Goal: Information Seeking & Learning: Learn about a topic

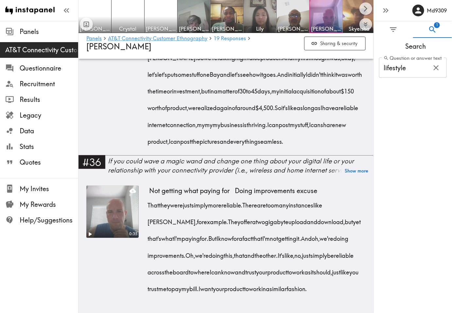
scroll to position [2587, 0]
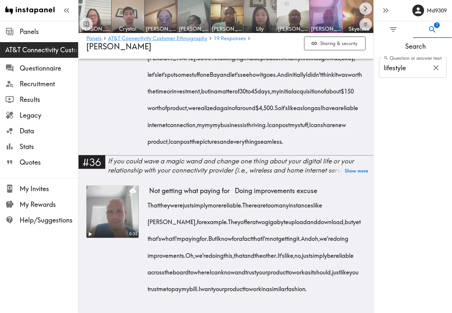
click at [44, 53] on span "AT&T Connectivity Customer Ethnography" at bounding box center [41, 49] width 73 height 9
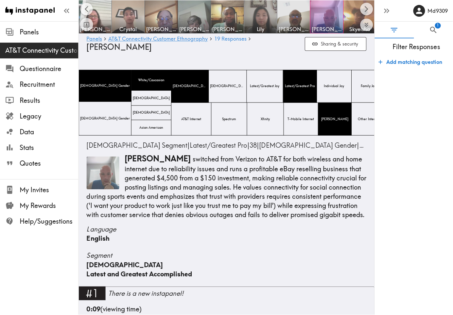
scroll to position [0, 100]
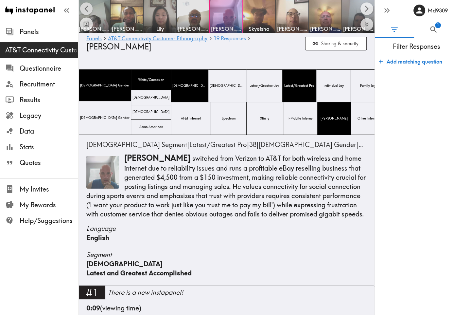
click at [92, 8] on button "Scroll left" at bounding box center [86, 8] width 13 height 13
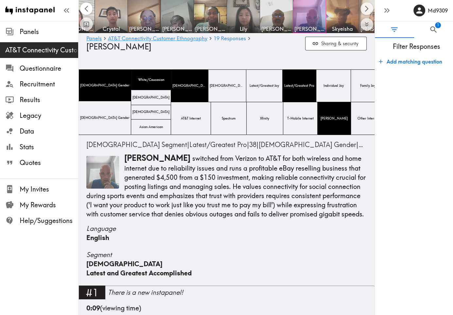
scroll to position [0, 0]
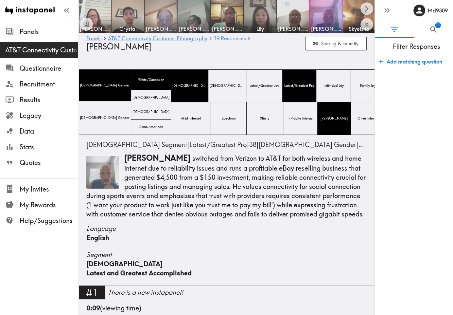
click at [162, 21] on img at bounding box center [161, 16] width 34 height 34
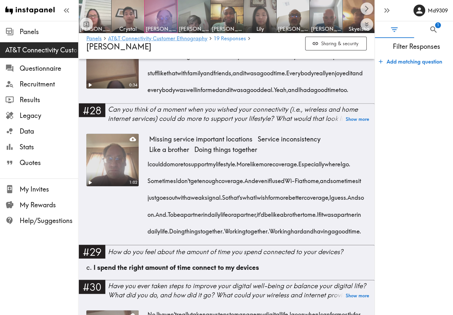
scroll to position [1243, 0]
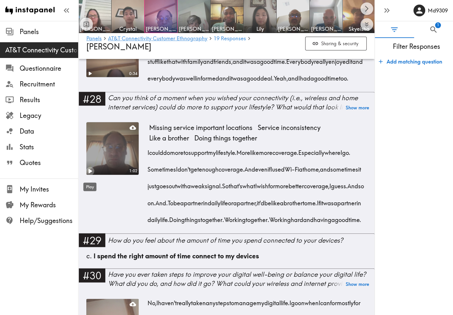
click at [88, 175] on icon "Play" at bounding box center [90, 171] width 9 height 9
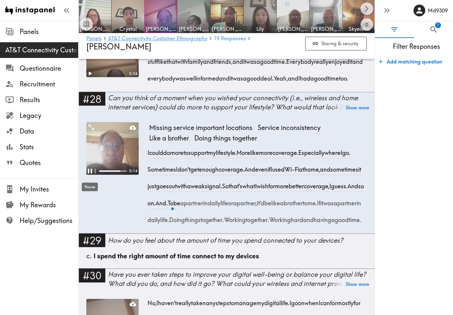
click at [91, 178] on div "Pause" at bounding box center [89, 185] width 17 height 14
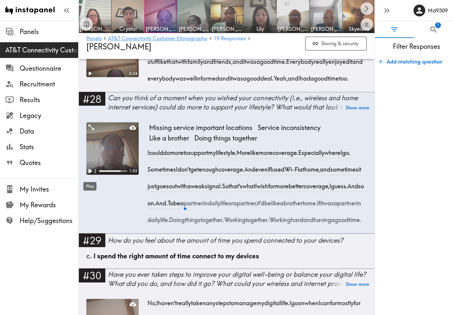
click at [91, 178] on div "Play" at bounding box center [90, 184] width 14 height 14
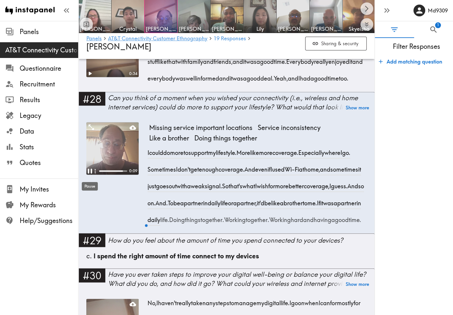
click at [91, 178] on div "Pause" at bounding box center [89, 184] width 17 height 14
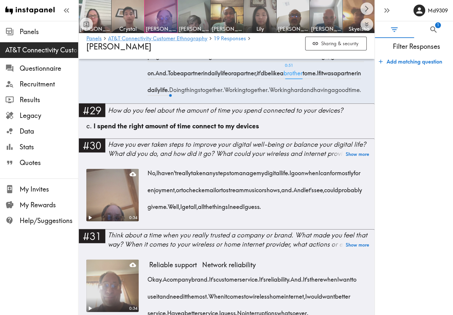
scroll to position [1374, 0]
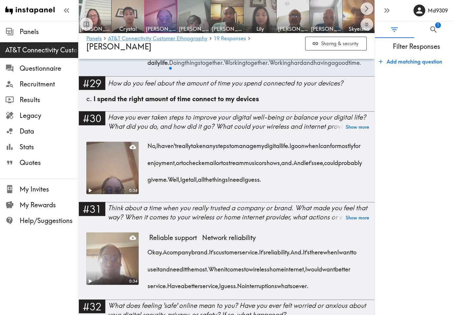
scroll to position [1472, 0]
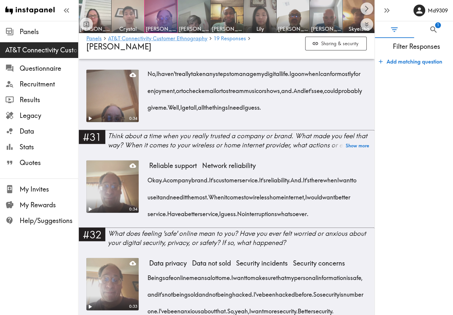
click at [128, 16] on img at bounding box center [128, 16] width 34 height 34
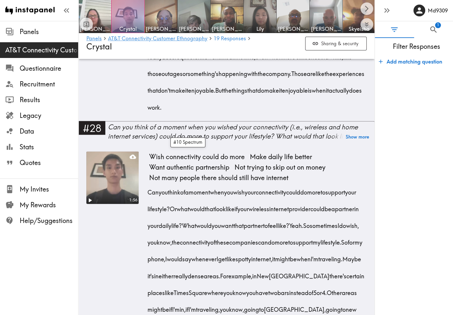
scroll to position [1407, 0]
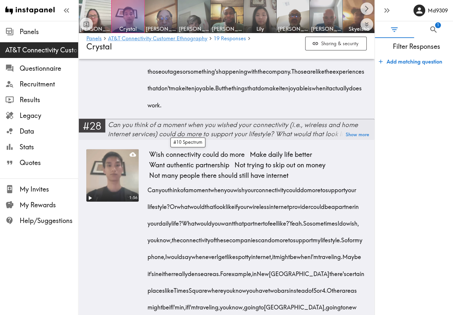
click at [315, 138] on div "Can you think of a moment when you wished your connectivity (i.e., wireless and…" at bounding box center [241, 129] width 267 height 18
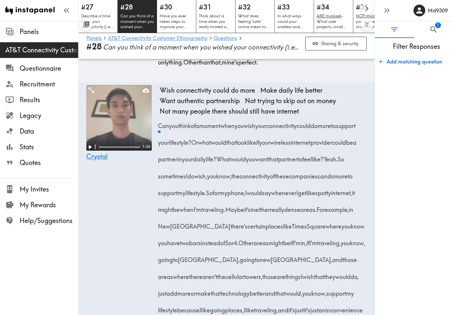
scroll to position [349, 0]
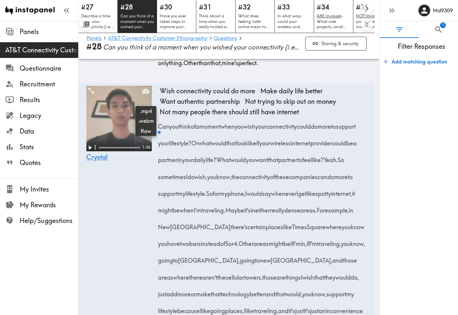
click at [148, 93] on icon at bounding box center [146, 91] width 7 height 4
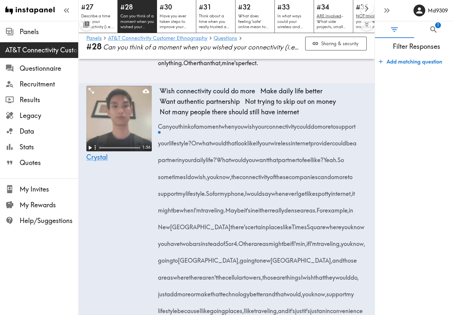
click at [376, 291] on form "Add matching question" at bounding box center [414, 182] width 78 height 260
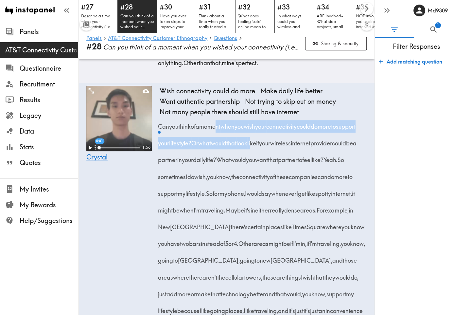
drag, startPoint x: 221, startPoint y: 138, endPoint x: 283, endPoint y: 145, distance: 62.6
click at [283, 145] on div "Can you think of a moment when you wish your connectivity could do more to supp…" at bounding box center [263, 292] width 207 height 352
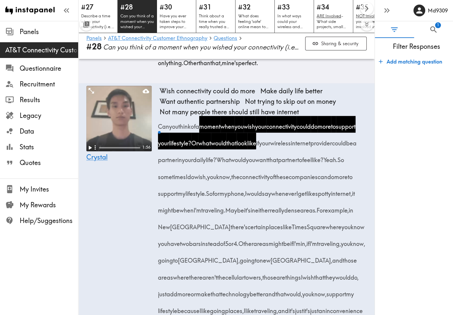
click at [393, 176] on form "Add matching question" at bounding box center [414, 182] width 78 height 260
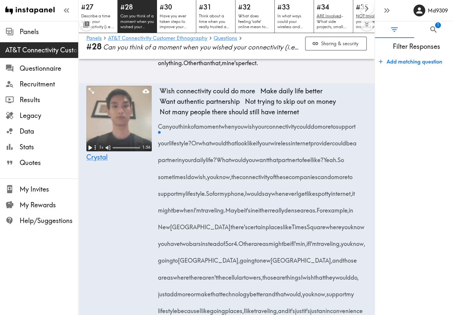
click at [90, 150] on icon "Play" at bounding box center [91, 147] width 4 height 5
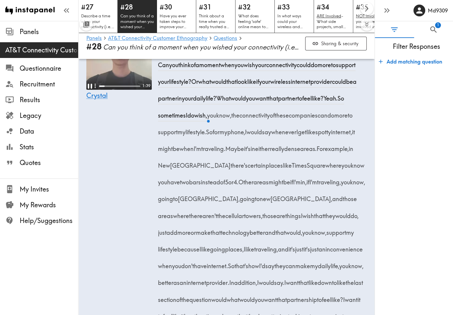
scroll to position [414, 0]
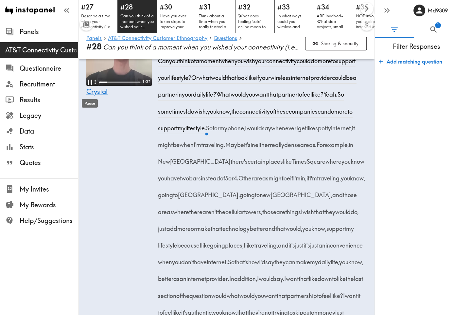
click at [90, 86] on icon "Pause" at bounding box center [90, 82] width 9 height 9
drag, startPoint x: 263, startPoint y: 123, endPoint x: 304, endPoint y: 140, distance: 43.6
click at [304, 132] on span "So sometimes I do wish, you know, the connectivity of these companies can do mo…" at bounding box center [257, 111] width 195 height 42
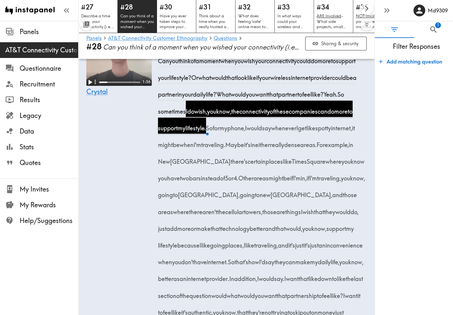
copy span "I do wish, you know, the connectivity of these companies can do more to support…"
click at [89, 84] on icon "Play" at bounding box center [91, 82] width 4 height 5
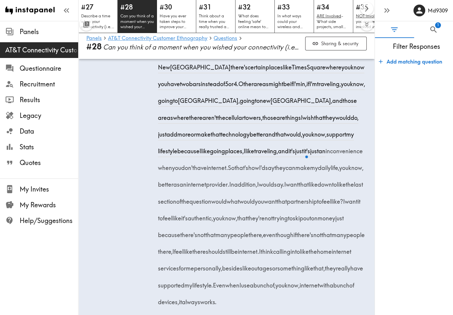
scroll to position [512, 0]
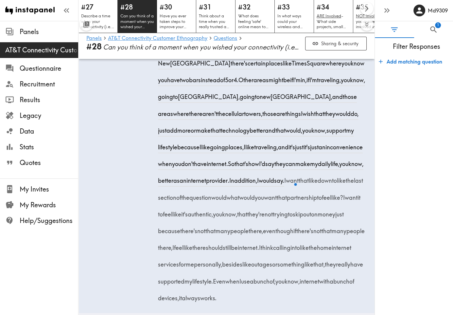
drag, startPoint x: 290, startPoint y: 244, endPoint x: 323, endPoint y: 260, distance: 36.7
click at [323, 252] on span "I want it to feel like it's authentic, you know, that they're not trying to ski…" at bounding box center [263, 222] width 207 height 59
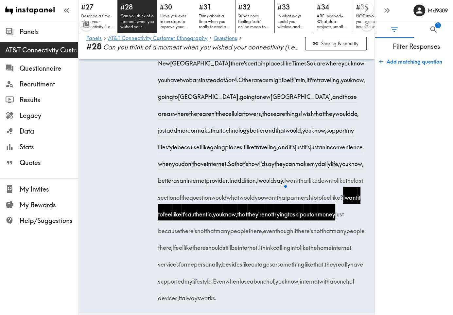
copy span "I want it to feel like it's authentic, you know, that they're not trying to ski…"
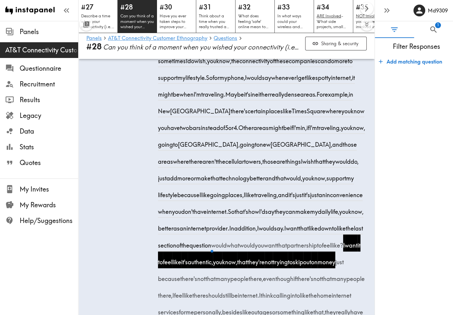
scroll to position [414, 0]
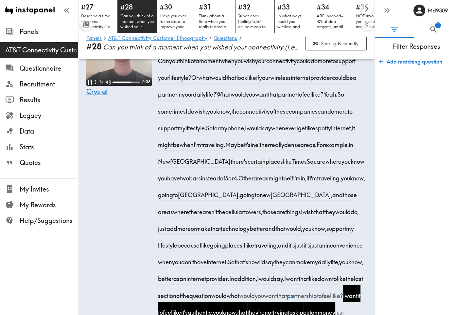
click at [91, 84] on icon "Pause" at bounding box center [90, 82] width 4 height 5
drag, startPoint x: 88, startPoint y: 93, endPoint x: 96, endPoint y: 117, distance: 24.8
click at [88, 86] on icon "Play" at bounding box center [89, 82] width 7 height 7
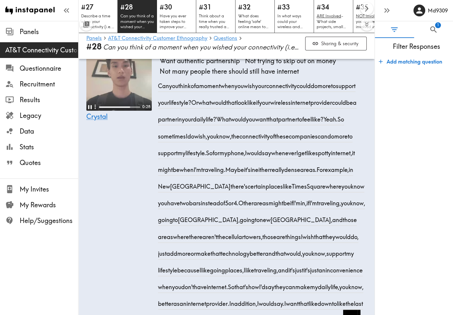
scroll to position [382, 0]
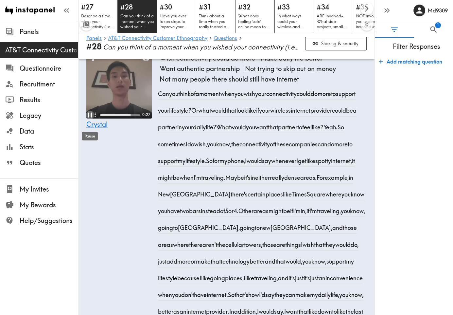
click at [90, 119] on icon "Pause" at bounding box center [90, 115] width 9 height 9
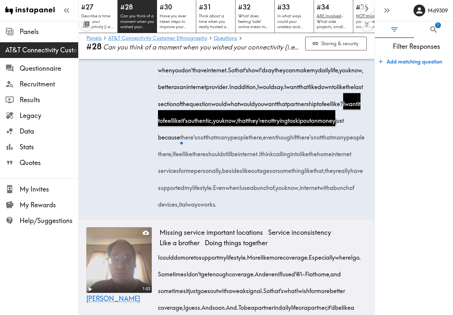
scroll to position [643, 0]
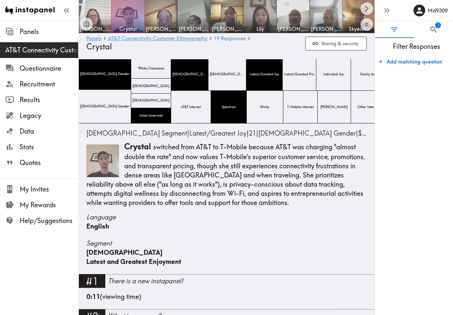
scroll to position [98, 0]
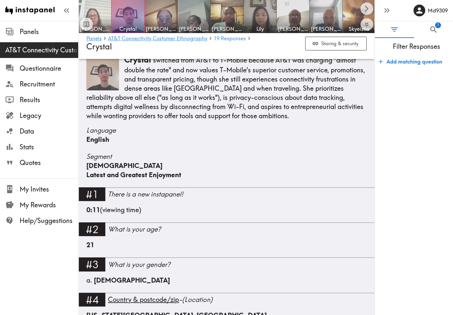
click at [105, 10] on img at bounding box center [95, 16] width 34 height 34
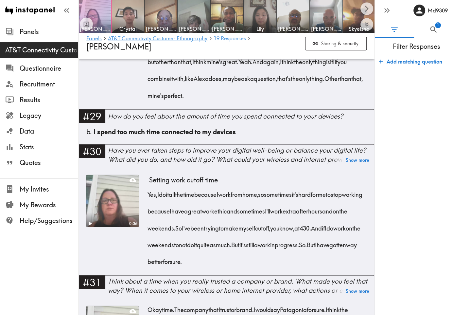
scroll to position [1571, 0]
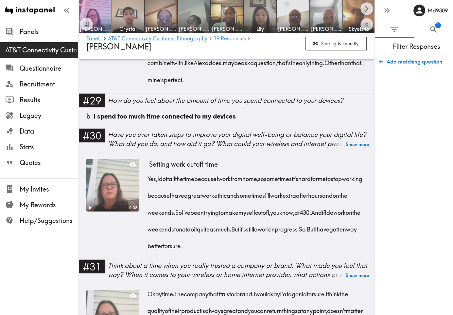
drag, startPoint x: 253, startPoint y: 184, endPoint x: 401, endPoint y: 239, distance: 158.6
click at [401, 239] on form "Add matching question" at bounding box center [414, 182] width 78 height 260
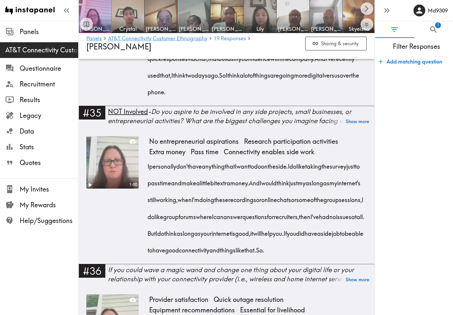
scroll to position [2169, 0]
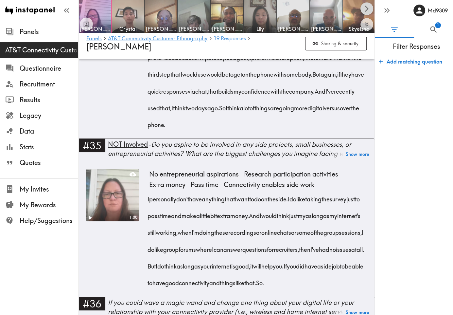
click at [368, 11] on icon "Scroll right" at bounding box center [367, 9] width 8 height 8
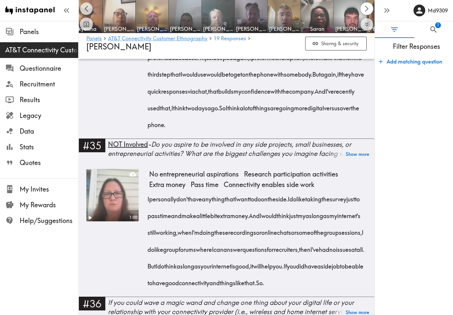
scroll to position [0, 296]
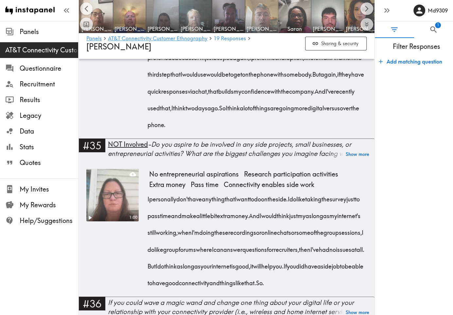
click at [254, 14] on img at bounding box center [262, 16] width 34 height 34
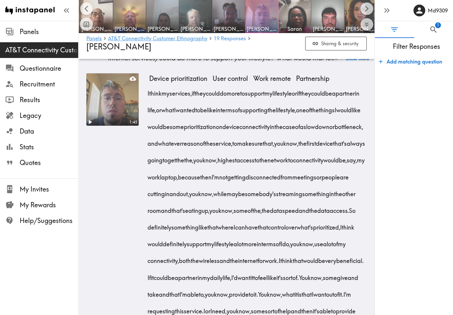
scroll to position [1767, 0]
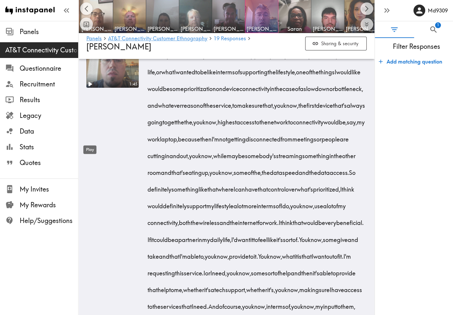
click at [92, 141] on div "Play" at bounding box center [90, 148] width 14 height 14
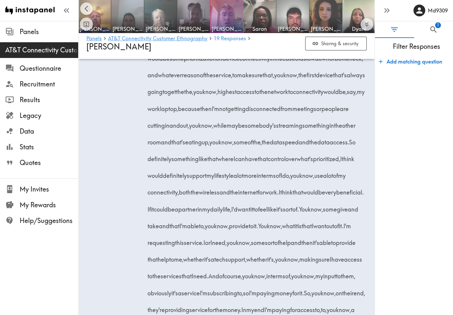
scroll to position [1762, 0]
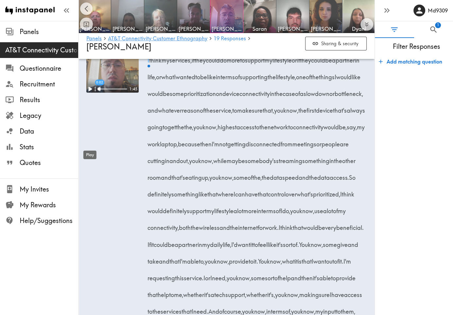
click at [87, 147] on div "Play" at bounding box center [90, 153] width 14 height 14
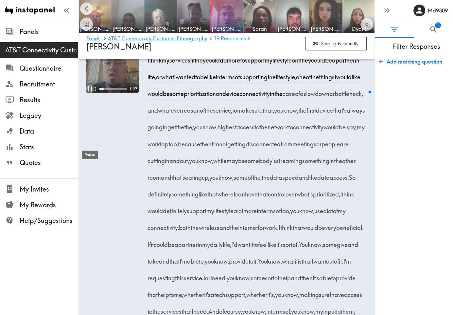
click at [90, 93] on icon "Pause" at bounding box center [90, 89] width 9 height 9
click at [90, 92] on icon "Play" at bounding box center [91, 89] width 4 height 5
click at [90, 93] on icon "Pause" at bounding box center [90, 89] width 9 height 9
click at [90, 92] on icon "Play" at bounding box center [91, 89] width 4 height 5
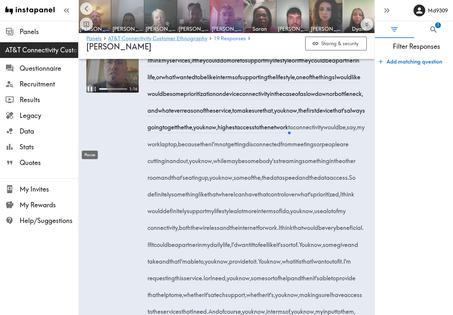
click at [90, 93] on icon "Pause" at bounding box center [90, 89] width 9 height 9
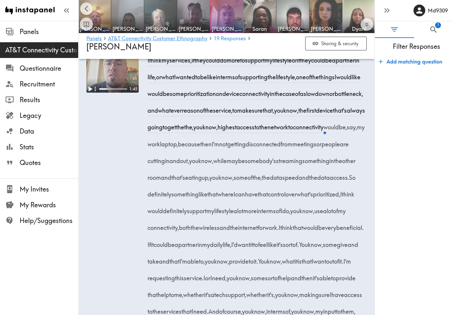
scroll to position [1795, 0]
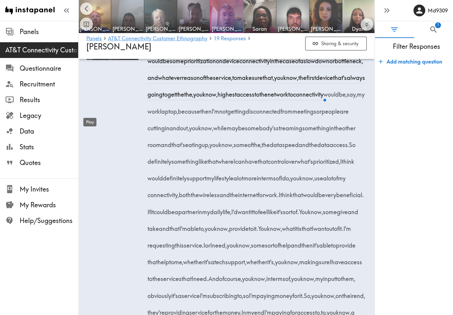
click at [92, 59] on icon "Play" at bounding box center [91, 56] width 4 height 5
drag, startPoint x: 90, startPoint y: 112, endPoint x: 88, endPoint y: 167, distance: 55.7
click at [88, 167] on div "1:12" at bounding box center [112, 175] width 52 height 335
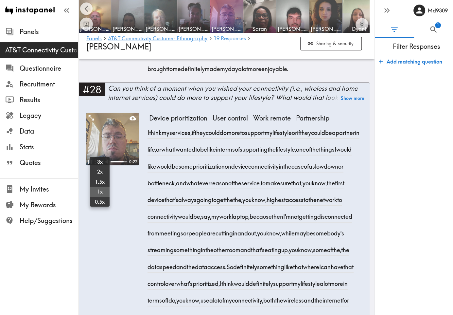
scroll to position [0, 326]
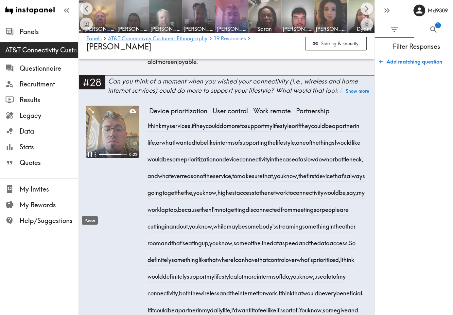
click at [88, 157] on icon "Pause" at bounding box center [90, 154] width 4 height 5
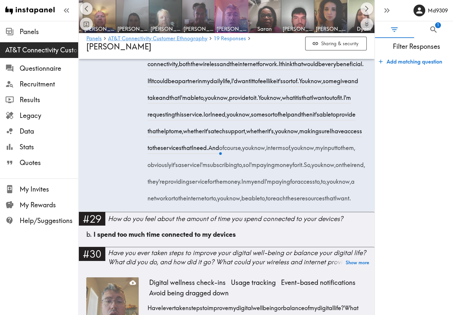
scroll to position [1958, 0]
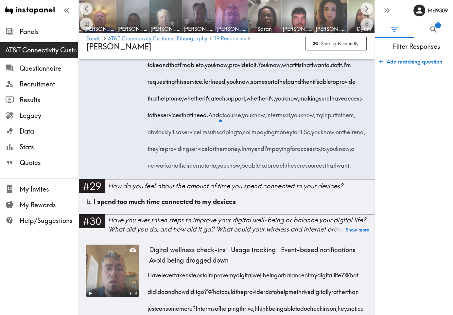
click at [151, 54] on span "1:00 If" at bounding box center [149, 45] width 3 height 17
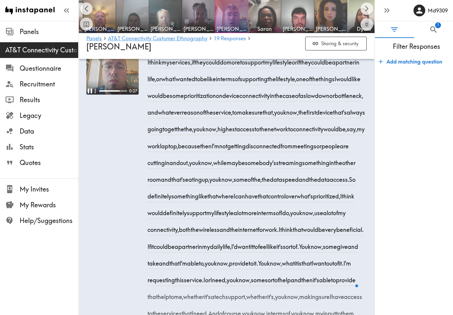
scroll to position [1729, 0]
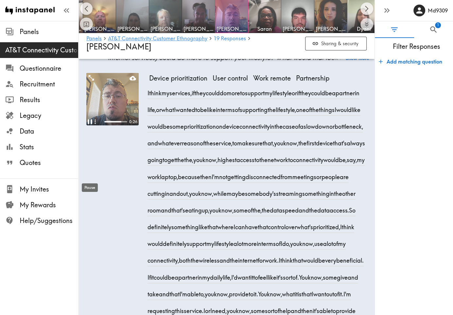
click at [90, 126] on icon "Pause" at bounding box center [90, 121] width 9 height 9
click at [148, 99] on span "0:02 I" at bounding box center [149, 90] width 2 height 17
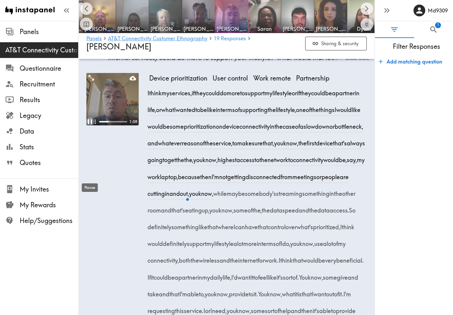
click at [91, 124] on icon "Pause" at bounding box center [90, 121] width 4 height 5
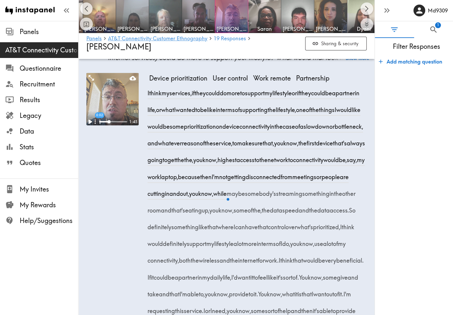
drag, startPoint x: 148, startPoint y: 147, endPoint x: 357, endPoint y: 184, distance: 212.4
click at [357, 184] on span "I think my services, if they could do more to support my lifestyle or if they c…" at bounding box center [258, 151] width 218 height 125
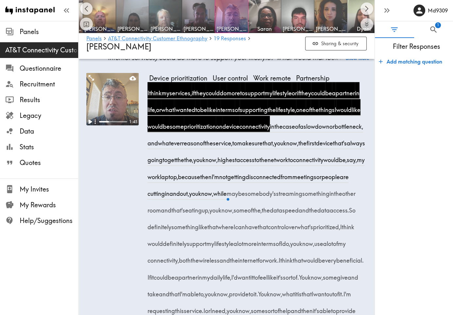
copy span "I think my services, if they could do more to support my lifestyle or if they c…"
click at [366, 10] on icon "Scroll right" at bounding box center [367, 9] width 4 height 6
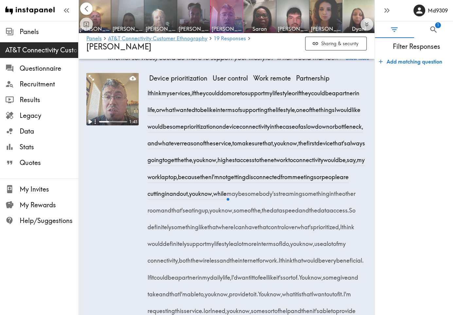
click at [83, 6] on icon "Scroll left" at bounding box center [87, 9] width 8 height 8
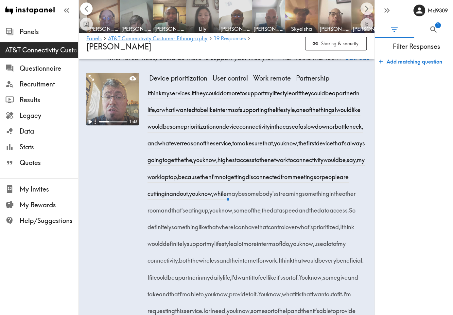
scroll to position [0, 35]
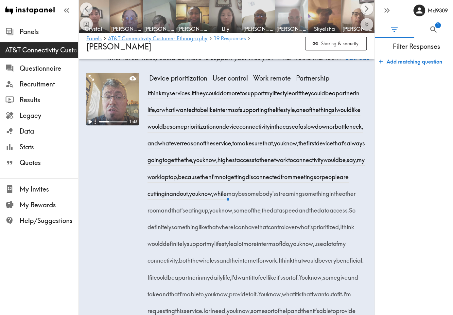
click at [289, 12] on img at bounding box center [292, 16] width 34 height 34
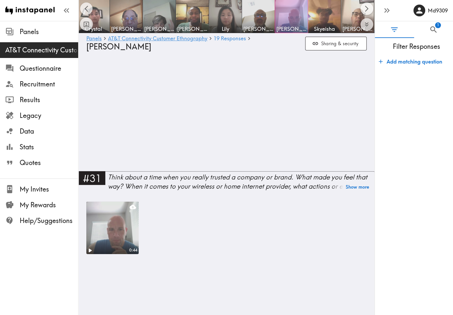
scroll to position [1396, 0]
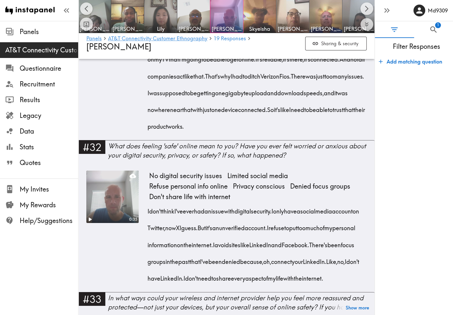
scroll to position [1902, 0]
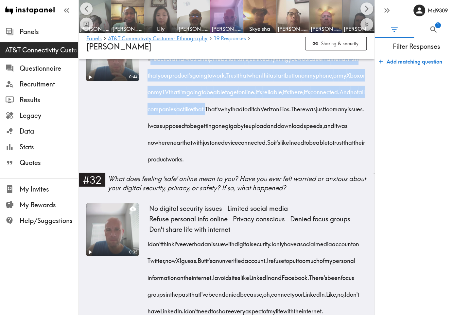
drag, startPoint x: 149, startPoint y: 123, endPoint x: 326, endPoint y: 174, distance: 184.1
click at [326, 165] on div "The actions that would help me build trust is just like anything you would see …" at bounding box center [258, 106] width 218 height 117
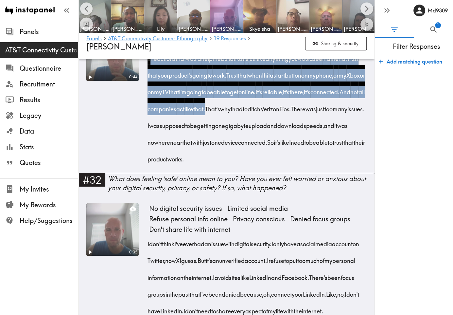
copy div "The actions that would help me build trust is just like anything you would see …"
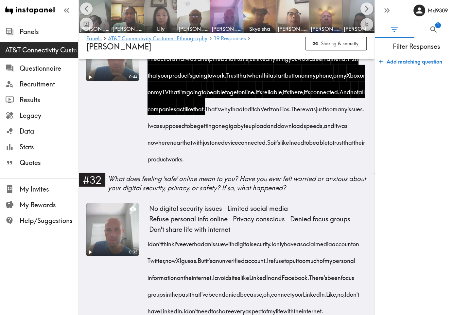
click at [397, 184] on form "Add matching question" at bounding box center [414, 182] width 78 height 260
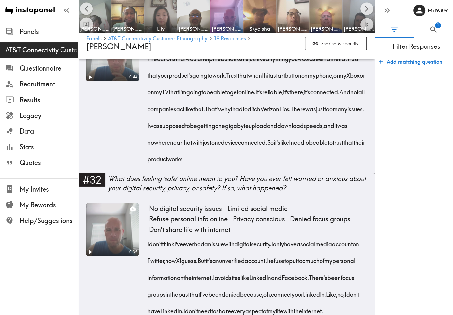
click at [152, 65] on span "The" at bounding box center [152, 56] width 9 height 17
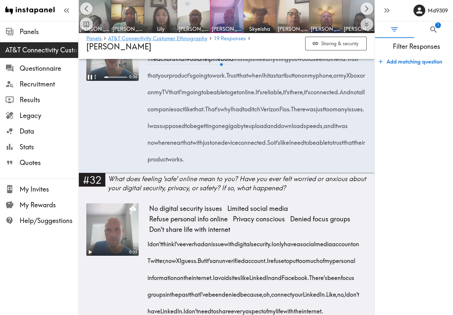
click at [89, 81] on icon "Pause" at bounding box center [90, 77] width 9 height 9
drag, startPoint x: 390, startPoint y: 204, endPoint x: 322, endPoint y: 178, distance: 73.6
click at [390, 204] on form "Add matching question" at bounding box center [414, 182] width 78 height 260
click at [366, 11] on icon "Scroll right" at bounding box center [367, 9] width 4 height 6
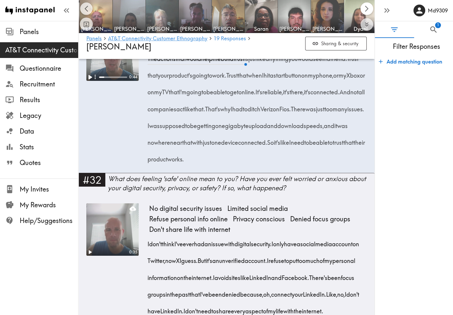
scroll to position [0, 330]
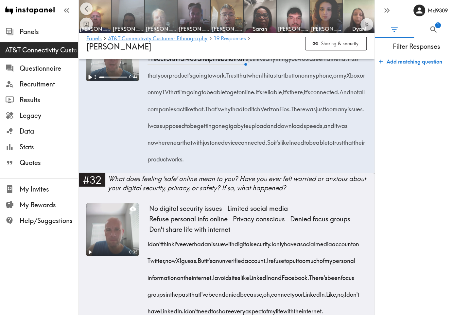
click at [164, 11] on img at bounding box center [161, 16] width 34 height 34
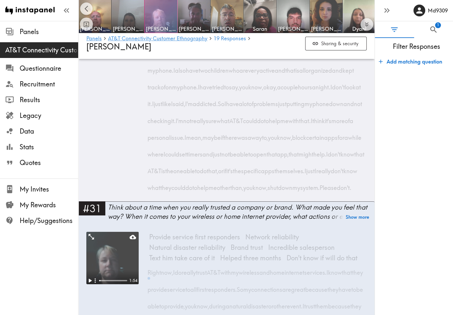
scroll to position [2191, 0]
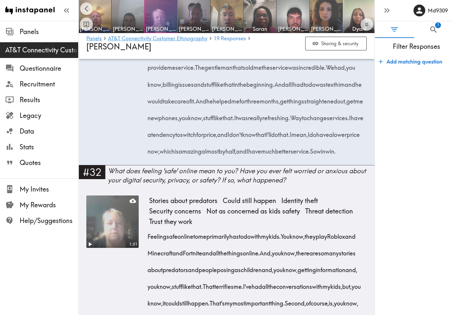
drag, startPoint x: 148, startPoint y: 99, endPoint x: 354, endPoint y: 146, distance: 210.7
click at [354, 146] on div "Right now, I do really trust AT&T with my wireless and home internet services. …" at bounding box center [258, 65] width 218 height 184
copy div "Right now, I do really trust AT&T with my wireless and home internet services. …"
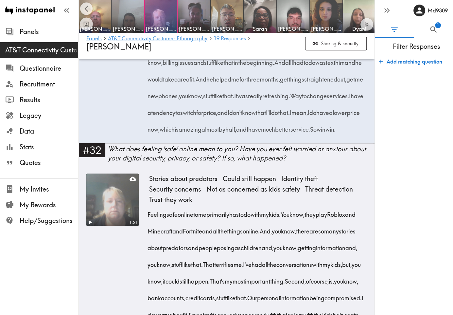
scroll to position [2224, 0]
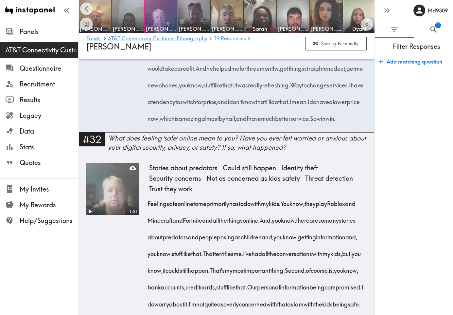
copy div "Right now, I do really trust AT&T with my wireless and home internet services. …"
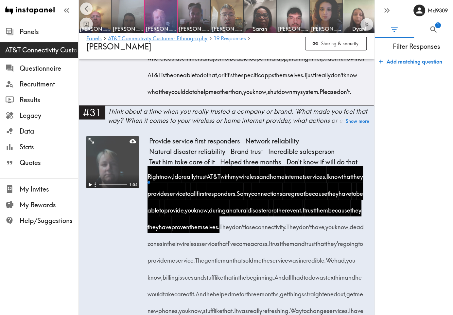
scroll to position [1995, 0]
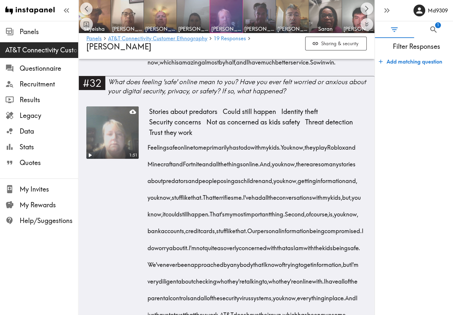
scroll to position [2224, 0]
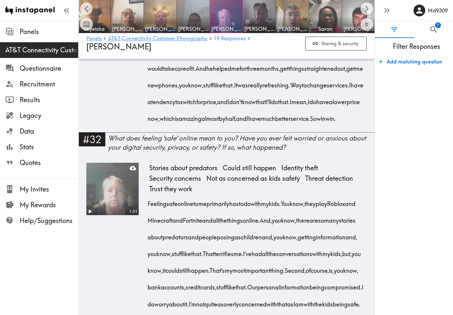
click at [409, 131] on form "Add matching question" at bounding box center [414, 182] width 78 height 260
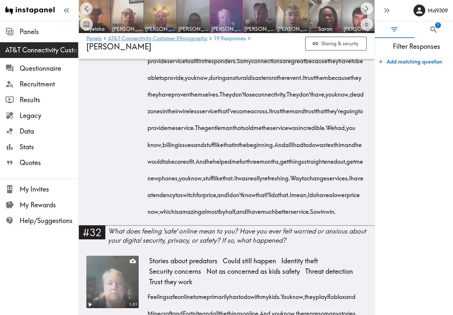
scroll to position [2125, 0]
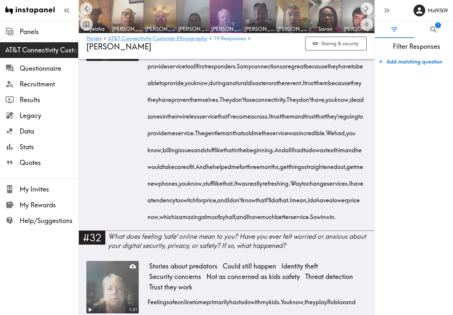
click at [152, 55] on span "Right" at bounding box center [154, 47] width 13 height 17
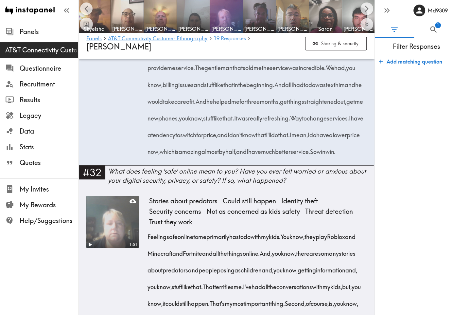
scroll to position [2191, 0]
click at [86, 99] on div "Pause" at bounding box center [89, 106] width 17 height 14
click at [287, 24] on span "event." at bounding box center [295, 15] width 16 height 17
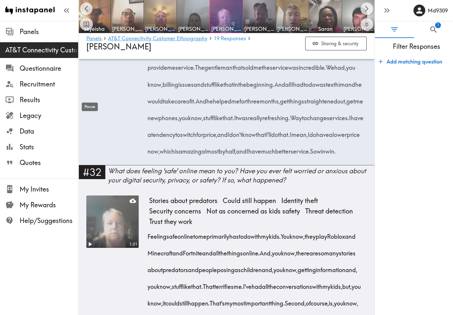
click at [87, 98] on div "Pause" at bounding box center [89, 105] width 17 height 14
click at [87, 98] on div "Play" at bounding box center [90, 105] width 14 height 14
click at [87, 99] on div "Pause" at bounding box center [89, 105] width 17 height 14
drag, startPoint x: 207, startPoint y: 148, endPoint x: 212, endPoint y: 148, distance: 4.6
click at [287, 24] on span "0:29 event." at bounding box center [295, 15] width 16 height 17
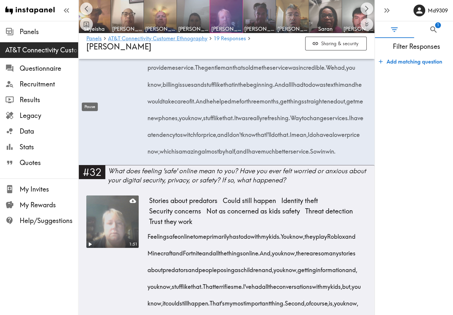
click at [89, 98] on div "Pause" at bounding box center [89, 105] width 17 height 14
click at [367, 11] on icon "Scroll right" at bounding box center [367, 9] width 8 height 8
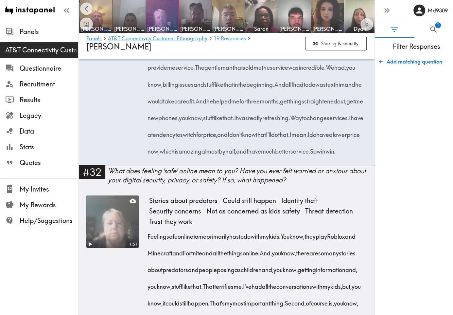
scroll to position [0, 331]
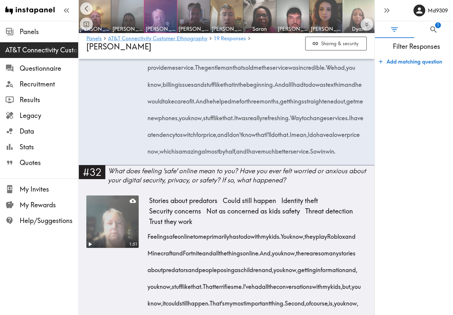
click at [367, 11] on img at bounding box center [359, 16] width 33 height 33
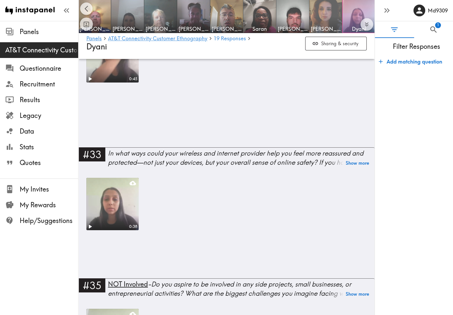
scroll to position [1876, 0]
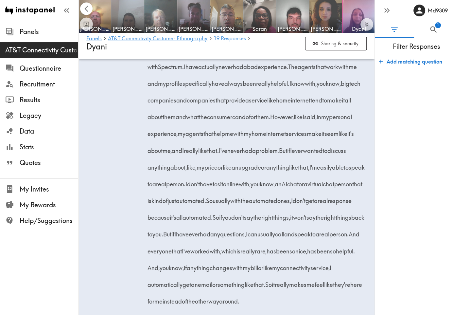
click at [87, 8] on icon "Scroll left" at bounding box center [87, 9] width 8 height 8
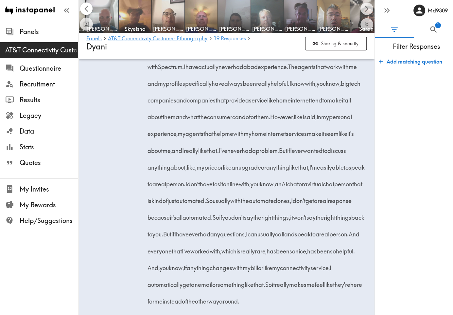
click at [87, 8] on icon "Scroll left" at bounding box center [87, 9] width 8 height 8
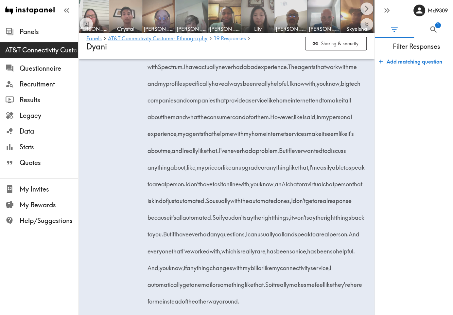
scroll to position [0, 0]
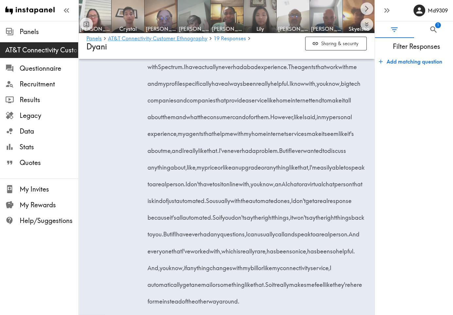
click at [292, 14] on img at bounding box center [293, 16] width 34 height 34
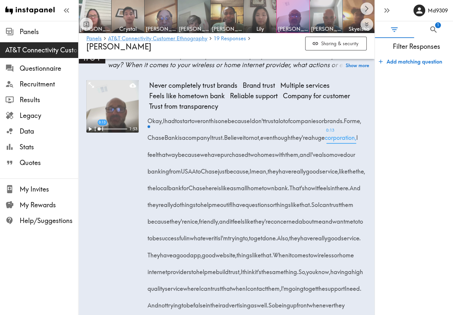
scroll to position [2281, 0]
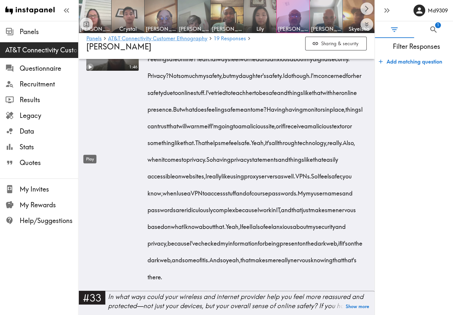
drag, startPoint x: 90, startPoint y: 149, endPoint x: 101, endPoint y: 156, distance: 12.8
click at [90, 69] on icon "Play" at bounding box center [90, 67] width 3 height 4
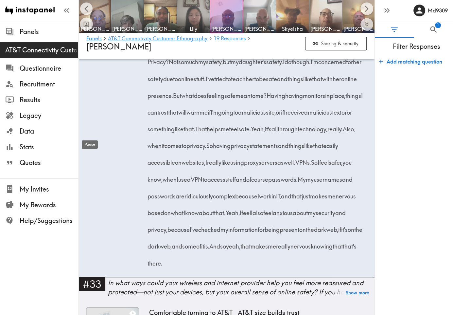
scroll to position [2285, 0]
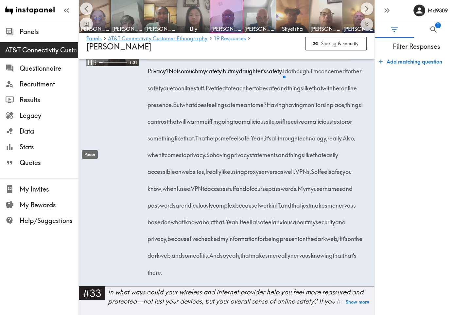
click at [90, 67] on icon "Pause" at bounding box center [90, 62] width 9 height 9
click at [90, 65] on icon "Play" at bounding box center [91, 62] width 4 height 5
click at [90, 67] on icon "Pause" at bounding box center [90, 62] width 9 height 9
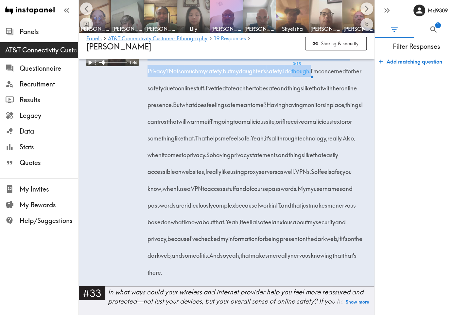
drag, startPoint x: 147, startPoint y: 136, endPoint x: 352, endPoint y: 156, distance: 206.5
click at [352, 156] on div "0:15 1:46 Security concerns Threat detection Data privacy Work in tech industry…" at bounding box center [226, 150] width 280 height 272
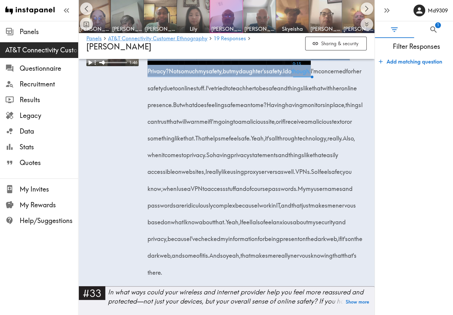
copy div "Feeling safe online? Yeah. I always feel worried and anxious about my digital s…"
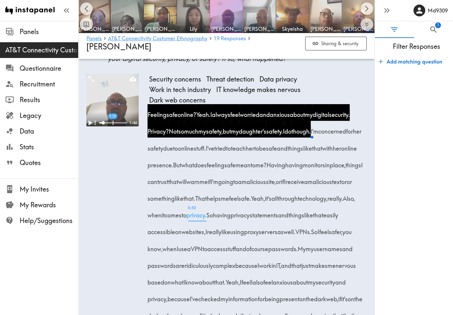
scroll to position [2220, 0]
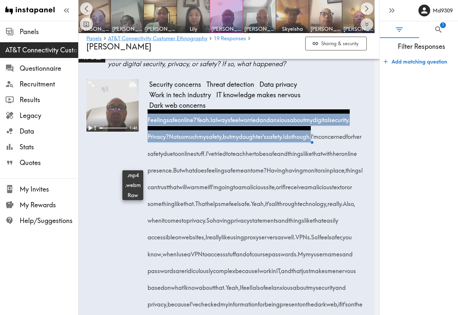
click at [132, 86] on icon at bounding box center [133, 84] width 7 height 4
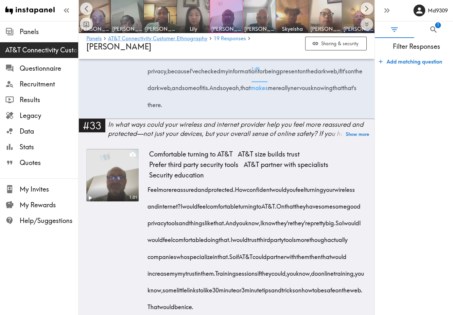
scroll to position [2481, 0]
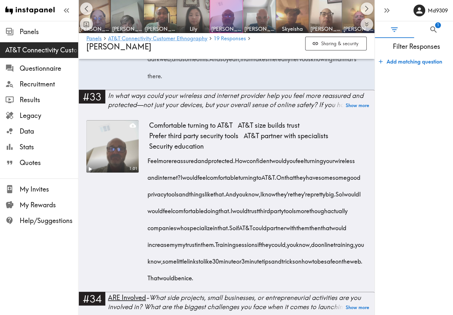
click at [383, 272] on form "Add matching question" at bounding box center [414, 182] width 78 height 260
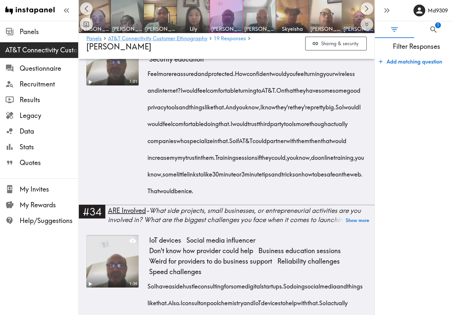
scroll to position [2580, 0]
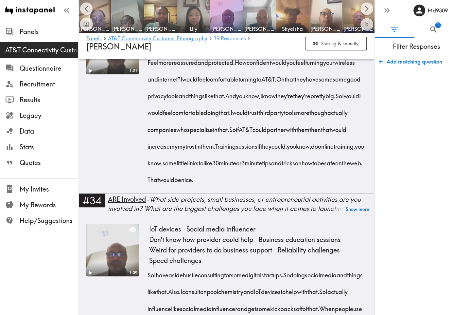
drag, startPoint x: 206, startPoint y: 178, endPoint x: 266, endPoint y: 178, distance: 59.5
click at [266, 83] on span "I would feel comfortable turning to AT&T." at bounding box center [230, 79] width 96 height 8
drag, startPoint x: 206, startPoint y: 179, endPoint x: 221, endPoint y: 178, distance: 14.7
click at [221, 83] on span "I would feel comfortable turning to AT&T." at bounding box center [230, 79] width 96 height 8
click at [198, 85] on span "would" at bounding box center [189, 77] width 15 height 17
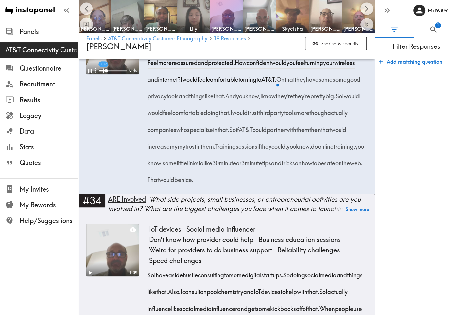
click at [247, 69] on span "How" at bounding box center [241, 60] width 12 height 17
click at [90, 171] on div "Pause" at bounding box center [89, 176] width 17 height 14
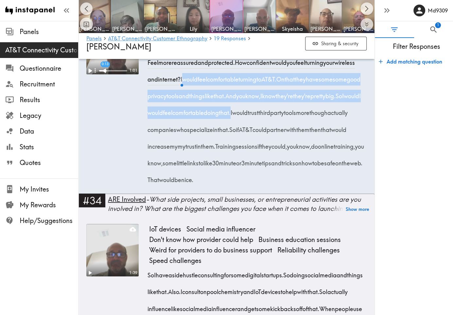
drag, startPoint x: 206, startPoint y: 179, endPoint x: 335, endPoint y: 212, distance: 132.9
click at [335, 186] on div "Feel more reassured and protected. How confident would you feel turning your wi…" at bounding box center [258, 119] width 218 height 134
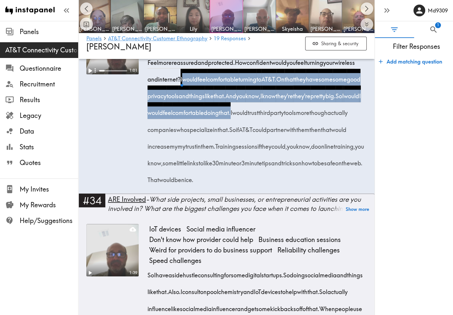
copy div "I would feel comfortable turning to AT&T. On that they have some some good priv…"
click at [90, 171] on div "Play" at bounding box center [90, 177] width 14 height 14
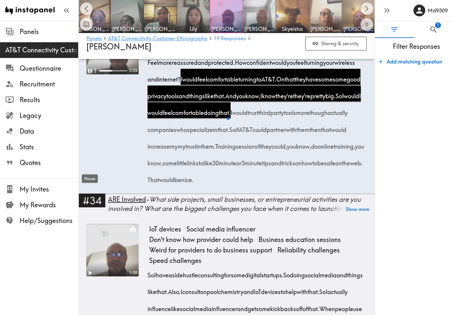
click at [85, 170] on div "Pause" at bounding box center [89, 176] width 17 height 14
click at [87, 10] on icon "Scroll left" at bounding box center [87, 9] width 8 height 8
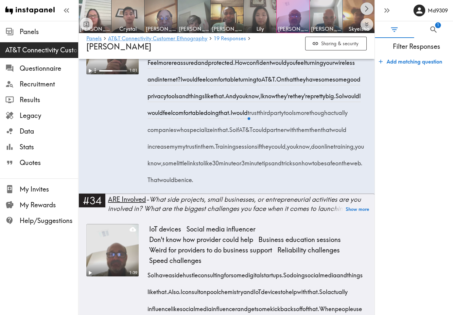
click at [370, 11] on icon "Scroll right" at bounding box center [367, 9] width 8 height 8
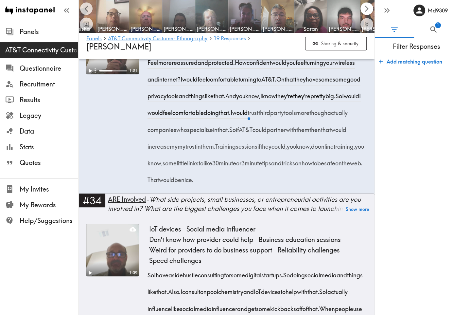
scroll to position [0, 296]
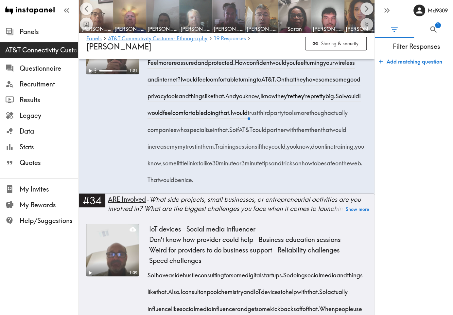
click at [370, 11] on icon "Scroll right" at bounding box center [367, 9] width 8 height 8
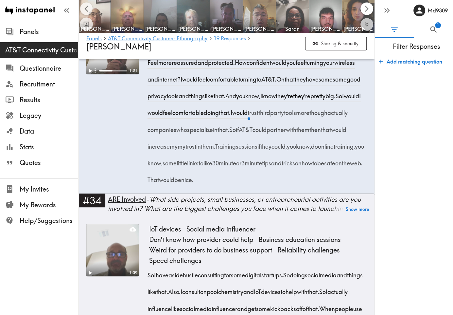
scroll to position [0, 331]
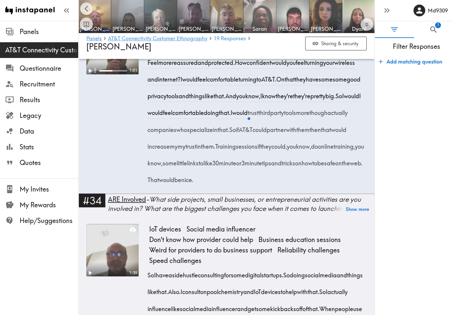
click at [269, 13] on img at bounding box center [260, 16] width 34 height 34
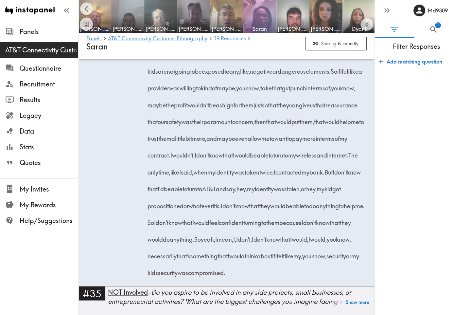
scroll to position [3244, 0]
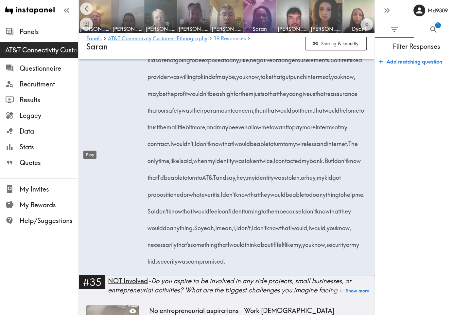
click at [88, 146] on div "Play" at bounding box center [90, 153] width 14 height 14
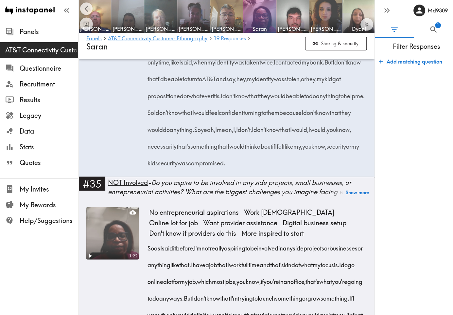
scroll to position [3375, 0]
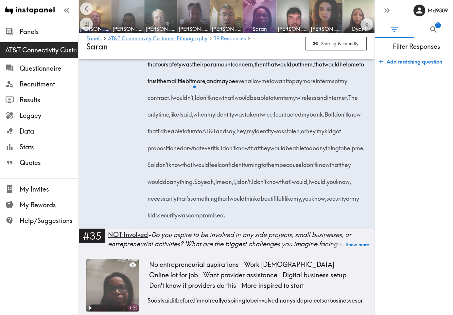
scroll to position [3277, 0]
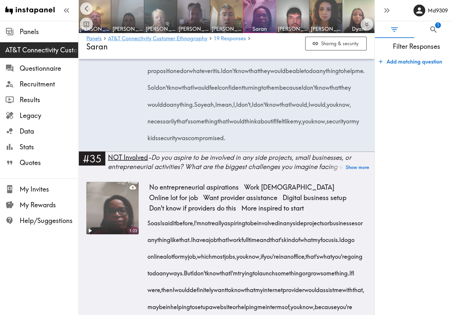
scroll to position [3375, 0]
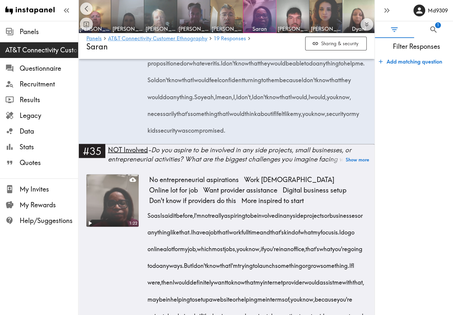
drag, startPoint x: 213, startPoint y: 189, endPoint x: 180, endPoint y: 272, distance: 89.1
copy span "if I felt like a provider was willing to kind of maybe, you know, take that gut…"
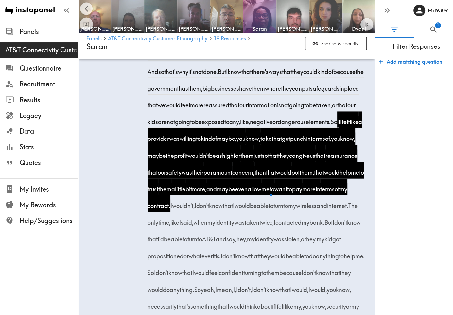
scroll to position [3179, 0]
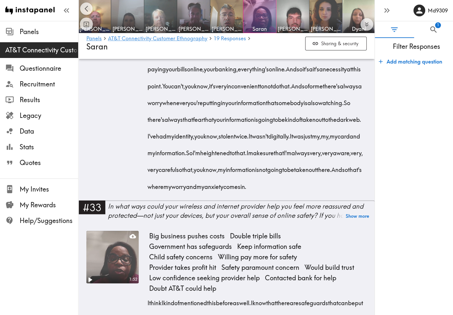
scroll to position [2917, 0]
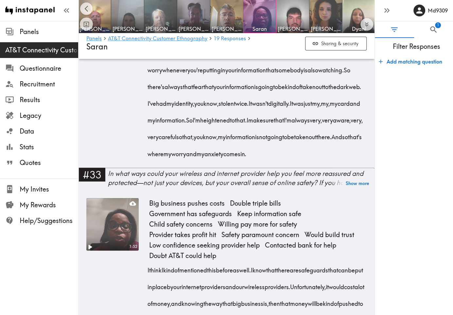
drag, startPoint x: 242, startPoint y: 95, endPoint x: 316, endPoint y: 147, distance: 90.1
copy div "what really does concern me is that you always hear those stories about even wi…"
drag, startPoint x: 378, startPoint y: 103, endPoint x: 324, endPoint y: 89, distance: 56.3
click at [378, 103] on form "Add matching question" at bounding box center [414, 182] width 78 height 260
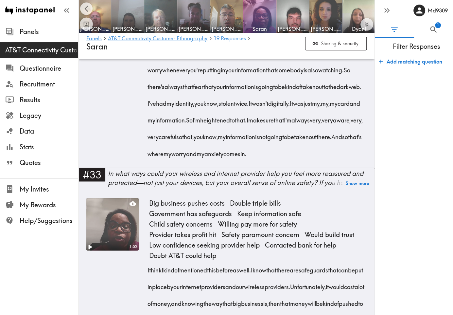
click at [392, 126] on form "Add matching question" at bounding box center [414, 182] width 78 height 260
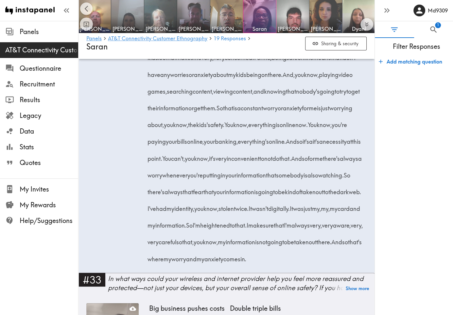
scroll to position [2774, 0]
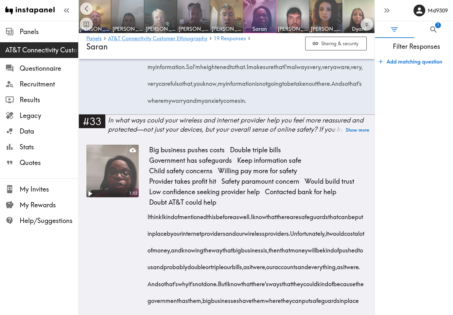
scroll to position [3134, 0]
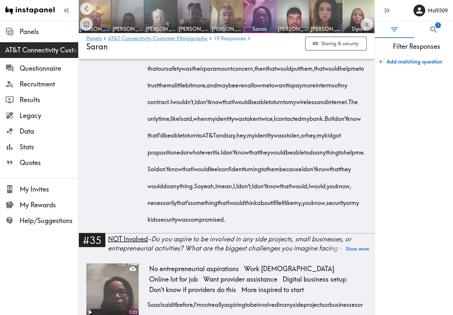
scroll to position [3298, 0]
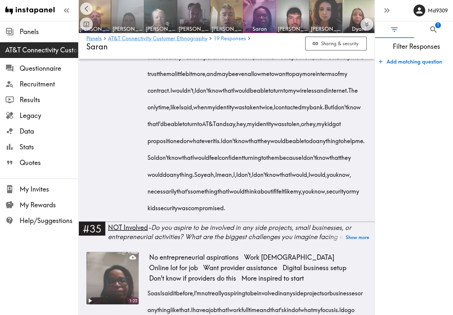
click at [136, 13] on img at bounding box center [128, 16] width 34 height 34
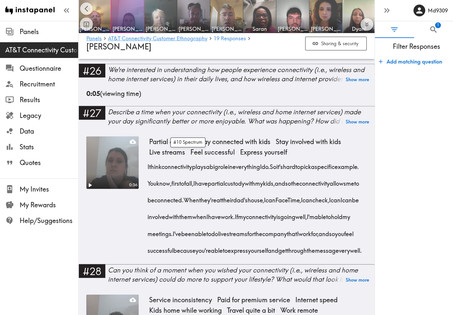
scroll to position [1729, 0]
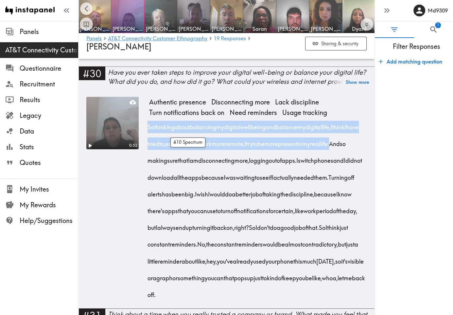
drag, startPoint x: 148, startPoint y: 183, endPoint x: 177, endPoint y: 214, distance: 43.3
click at [177, 148] on span "So thinking about balancing my digital wellbeing and balance my digital life, I…" at bounding box center [254, 135] width 211 height 25
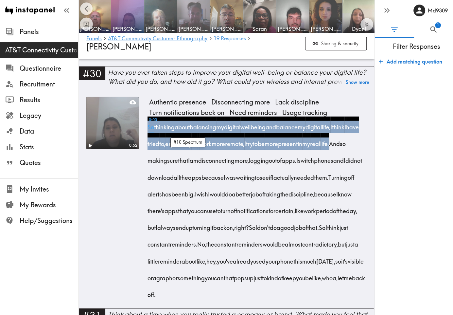
click at [203, 22] on img at bounding box center [194, 16] width 34 height 34
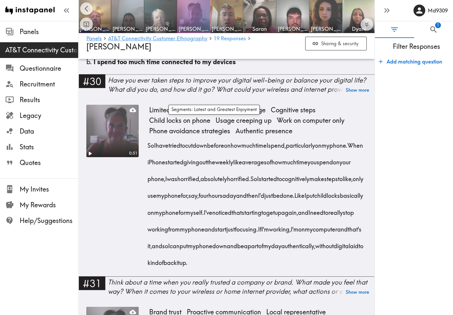
scroll to position [1800, 0]
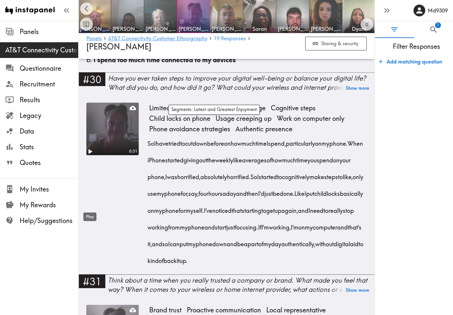
click at [89, 208] on div "Play" at bounding box center [90, 215] width 14 height 14
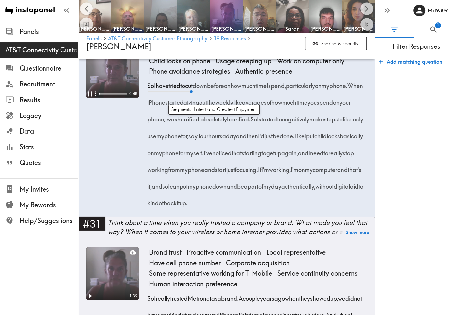
scroll to position [1864, 0]
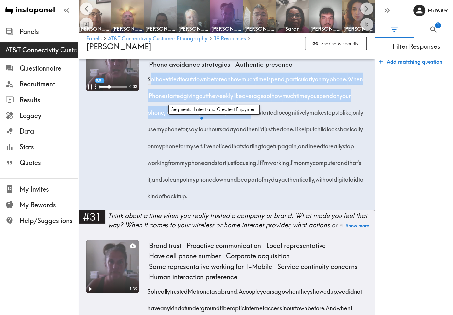
drag, startPoint x: 149, startPoint y: 133, endPoint x: 319, endPoint y: 166, distance: 173.5
click at [319, 166] on div "So I have tried to cut down before on how much time I spend, particularly on my…" at bounding box center [258, 135] width 218 height 134
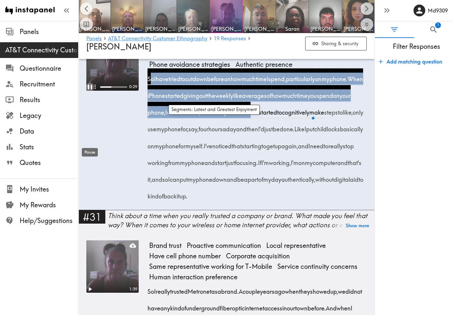
click at [90, 91] on icon "Pause" at bounding box center [90, 86] width 9 height 9
click at [90, 91] on icon "Play" at bounding box center [90, 86] width 9 height 9
click at [90, 91] on icon "Pause" at bounding box center [90, 86] width 9 height 9
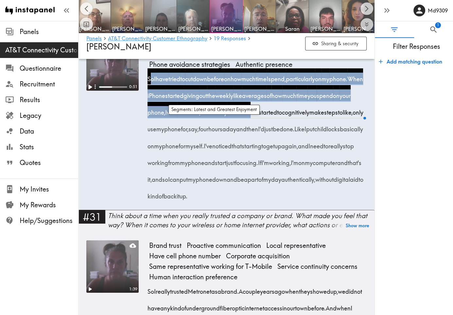
click at [87, 91] on icon "Play" at bounding box center [90, 86] width 9 height 9
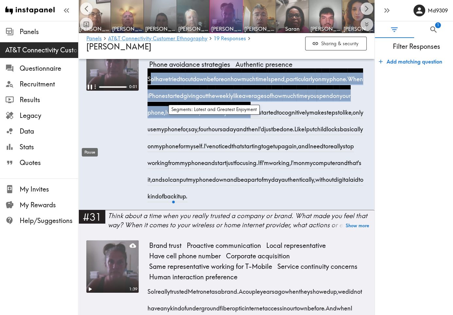
click at [90, 91] on icon "Pause" at bounding box center [90, 86] width 9 height 9
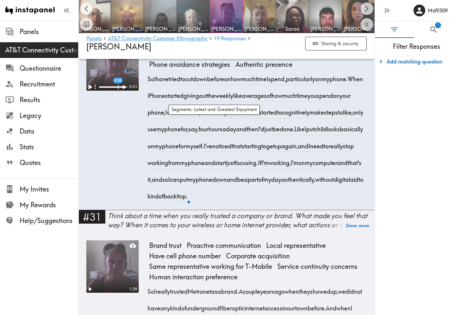
drag, startPoint x: 226, startPoint y: 236, endPoint x: 233, endPoint y: 250, distance: 15.8
click at [233, 200] on span "If I'm working, I'm on my computer and that's it, and so I can put my phone dow…" at bounding box center [257, 179] width 216 height 42
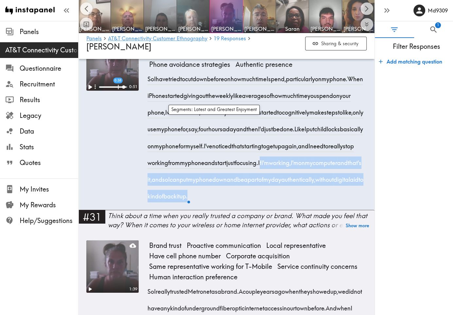
drag, startPoint x: 227, startPoint y: 236, endPoint x: 231, endPoint y: 269, distance: 33.6
click at [231, 200] on span "If I'm working, I'm on my computer and that's it, and so I can put my phone dow…" at bounding box center [257, 179] width 216 height 42
click at [385, 99] on form "Add matching question" at bounding box center [414, 182] width 78 height 260
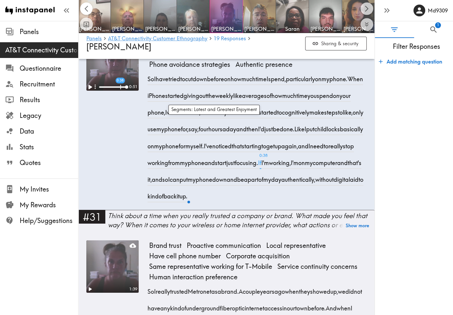
click at [91, 10] on button "Scroll left" at bounding box center [86, 8] width 13 height 13
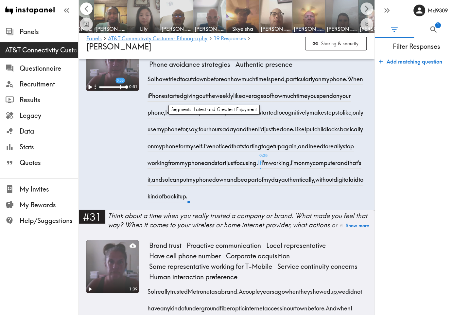
scroll to position [0, 2]
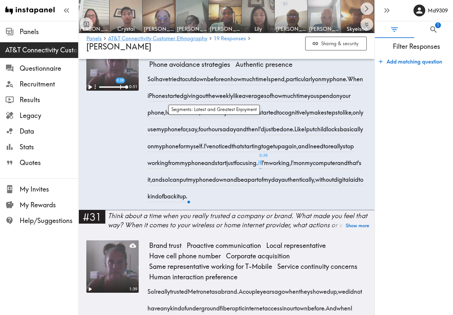
click at [315, 25] on span "[PERSON_NAME]" at bounding box center [324, 28] width 30 height 7
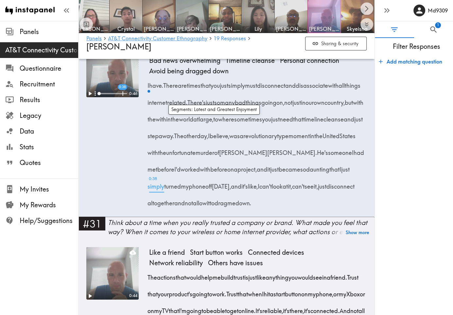
scroll to position [1683, 0]
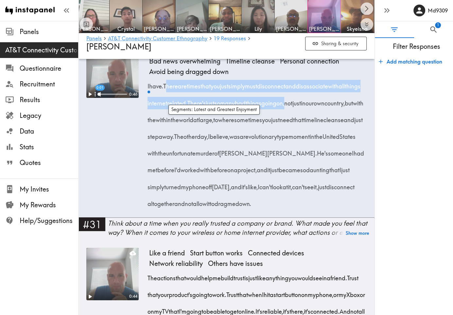
drag, startPoint x: 169, startPoint y: 134, endPoint x: 335, endPoint y: 153, distance: 167.4
click at [335, 153] on div "I have. There are times that you just simply must disconnect and disassociate w…" at bounding box center [258, 143] width 218 height 134
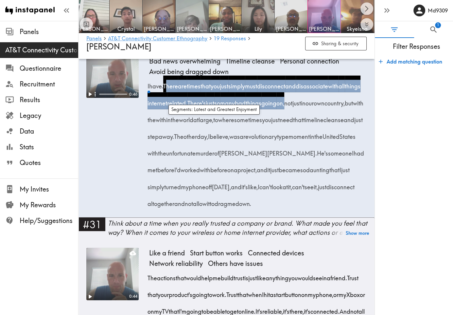
click at [194, 22] on img at bounding box center [192, 16] width 34 height 34
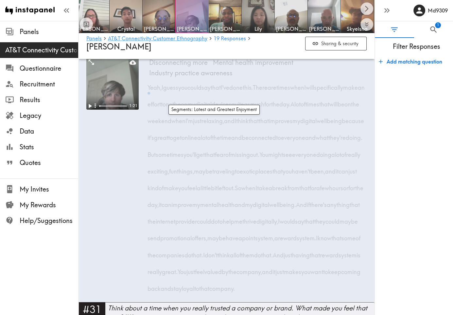
scroll to position [1780, 0]
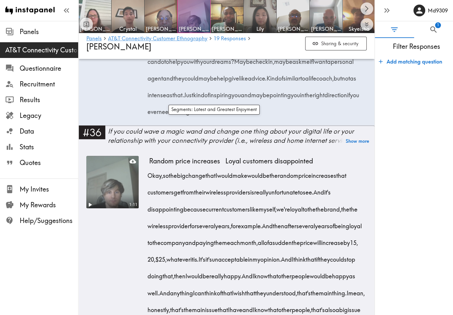
scroll to position [2848, 0]
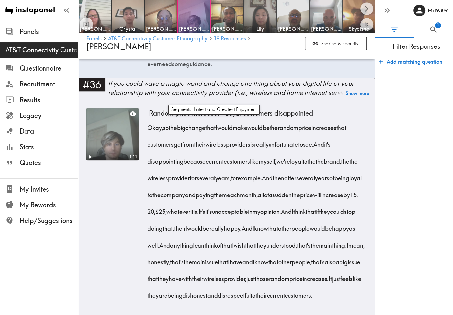
drag, startPoint x: 149, startPoint y: 81, endPoint x: 322, endPoint y: 101, distance: 174.6
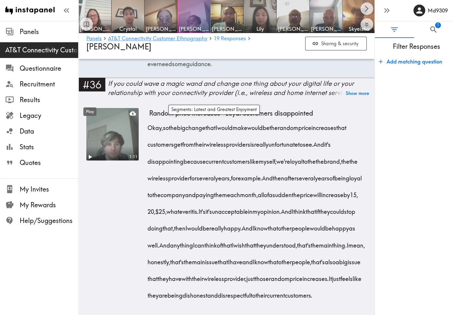
click at [401, 158] on form "Add matching question" at bounding box center [414, 182] width 78 height 260
drag, startPoint x: 327, startPoint y: 100, endPoint x: 318, endPoint y: 111, distance: 14.0
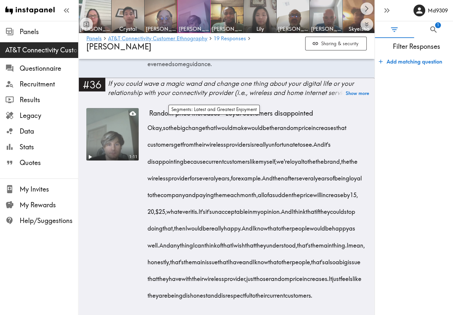
drag, startPoint x: 318, startPoint y: 111, endPoint x: 372, endPoint y: 116, distance: 54.5
click at [399, 123] on form "Add matching question" at bounding box center [414, 182] width 78 height 260
drag, startPoint x: 324, startPoint y: 101, endPoint x: 197, endPoint y: 119, distance: 128.3
drag, startPoint x: 322, startPoint y: 201, endPoint x: 290, endPoint y: 193, distance: 32.7
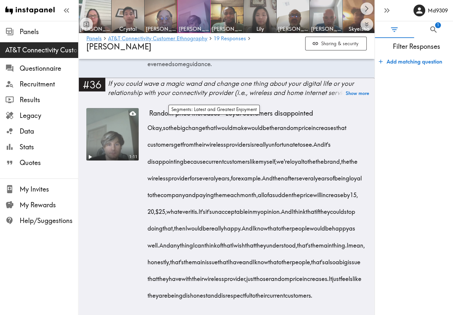
drag, startPoint x: 320, startPoint y: 200, endPoint x: 300, endPoint y: 233, distance: 39.0
drag, startPoint x: 397, startPoint y: 242, endPoint x: 318, endPoint y: 231, distance: 79.6
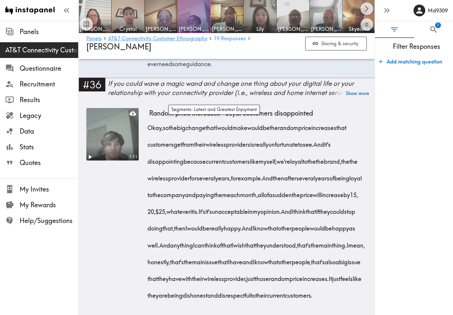
click at [397, 242] on form "Add matching question" at bounding box center [414, 182] width 78 height 260
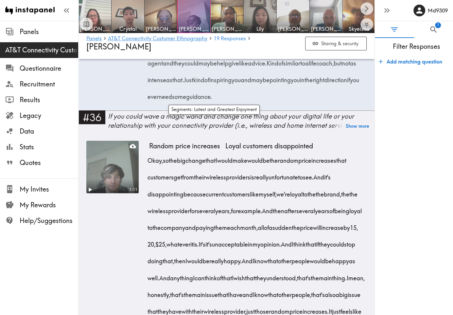
scroll to position [2782, 0]
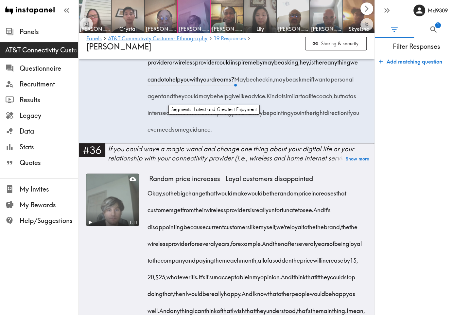
click at [363, 12] on button "Scroll right" at bounding box center [367, 8] width 13 height 13
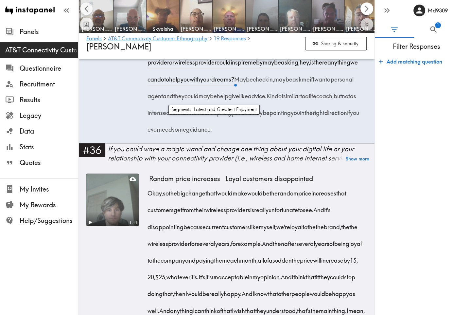
scroll to position [0, 296]
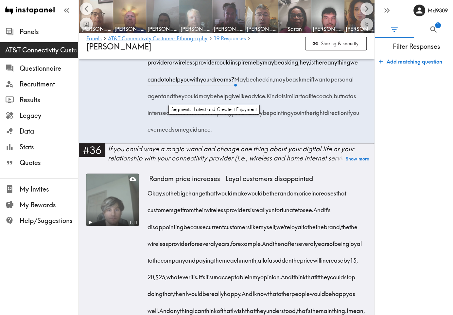
click at [194, 11] on img at bounding box center [196, 16] width 34 height 34
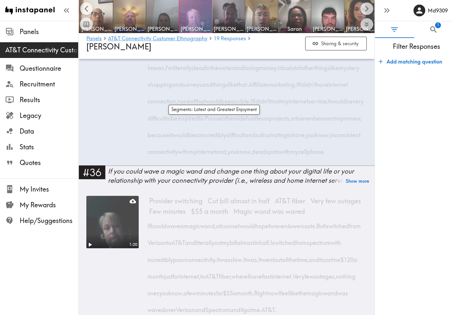
scroll to position [2849, 0]
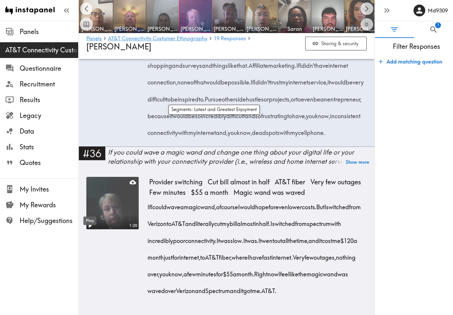
click at [90, 30] on icon "Play" at bounding box center [91, 28] width 4 height 5
click at [89, 32] on icon "Pause" at bounding box center [90, 27] width 9 height 9
click at [89, 30] on icon "Play" at bounding box center [91, 28] width 4 height 5
click at [89, 32] on icon "Pause" at bounding box center [90, 27] width 9 height 9
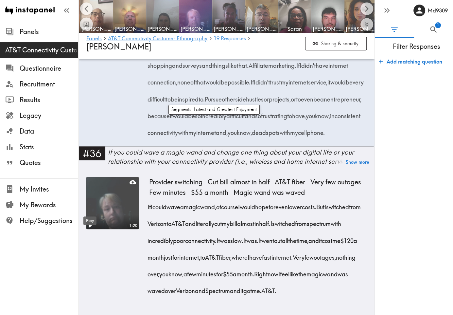
click at [89, 30] on icon "Play" at bounding box center [91, 28] width 4 height 5
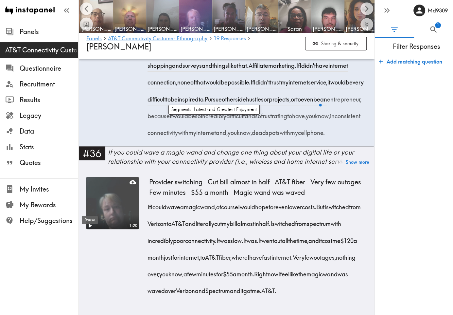
click at [90, 211] on div "Pause" at bounding box center [89, 218] width 17 height 14
click at [134, 18] on img at bounding box center [130, 16] width 34 height 34
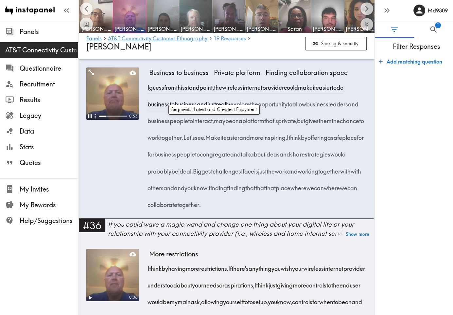
scroll to position [1993, 0]
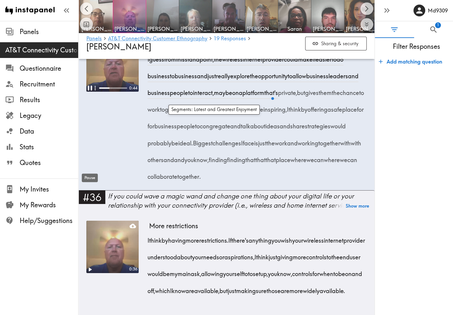
click at [88, 91] on icon "Pause" at bounding box center [90, 88] width 4 height 5
click at [101, 19] on img at bounding box center [97, 16] width 34 height 34
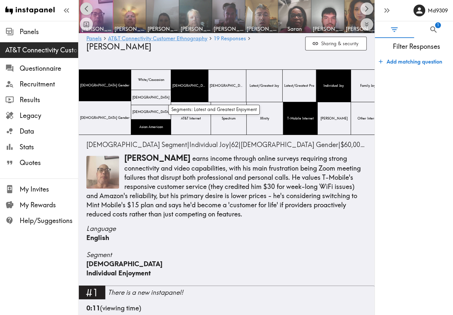
click at [86, 9] on icon "Scroll left" at bounding box center [86, 9] width 4 height 6
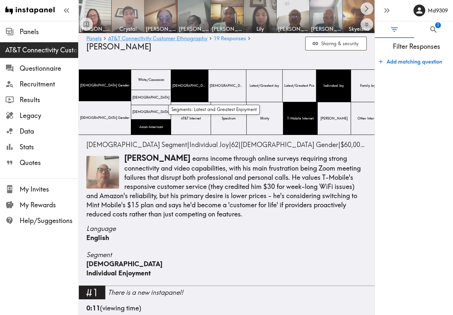
click at [126, 12] on img at bounding box center [128, 16] width 34 height 34
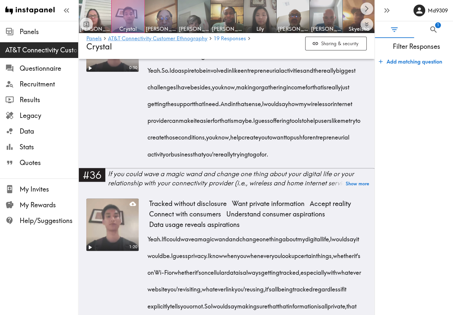
scroll to position [2973, 0]
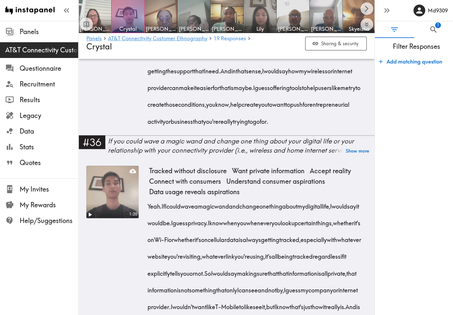
click at [176, 44] on span "do" at bounding box center [174, 35] width 7 height 17
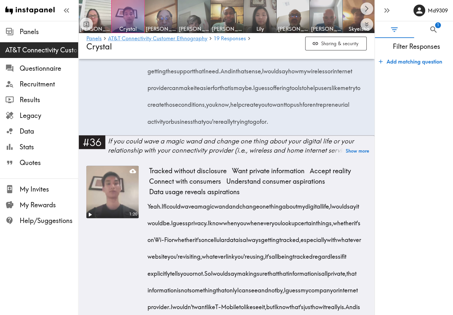
click at [175, 44] on span "do" at bounding box center [174, 35] width 7 height 17
click at [176, 44] on span "0:05 do" at bounding box center [174, 35] width 7 height 17
click at [171, 44] on span "0:04 I" at bounding box center [170, 35] width 2 height 17
click at [149, 44] on span "Yeah." at bounding box center [155, 35] width 14 height 17
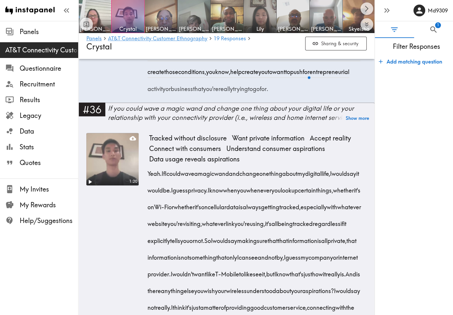
scroll to position [3038, 0]
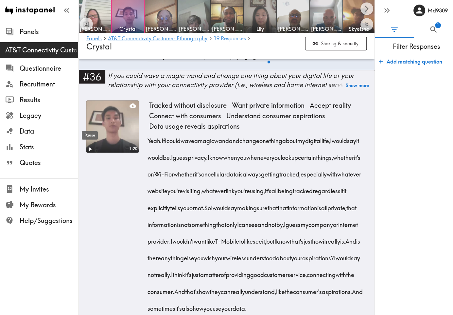
click at [86, 126] on div "Pause" at bounding box center [89, 133] width 17 height 14
click at [279, 12] on span "0:25 would" at bounding box center [271, 3] width 15 height 17
drag, startPoint x: 330, startPoint y: 160, endPoint x: 328, endPoint y: 204, distance: 44.6
click at [328, 62] on div "Yeah. So. I do aspire to be involved in like entrepreneurial activities and the…" at bounding box center [258, 12] width 218 height 100
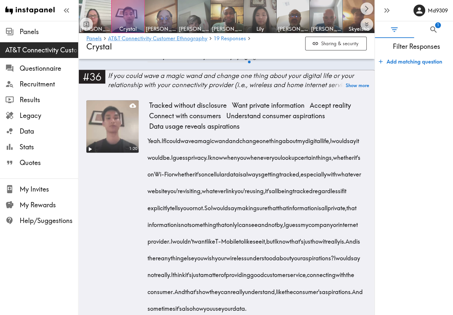
drag, startPoint x: 332, startPoint y: 160, endPoint x: 301, endPoint y: 214, distance: 61.8
click at [301, 62] on div "Yeah. So. I do aspire to be involved in like entrepreneurial activities and the…" at bounding box center [258, 12] width 218 height 100
